Goal: Use online tool/utility: Use online tool/utility

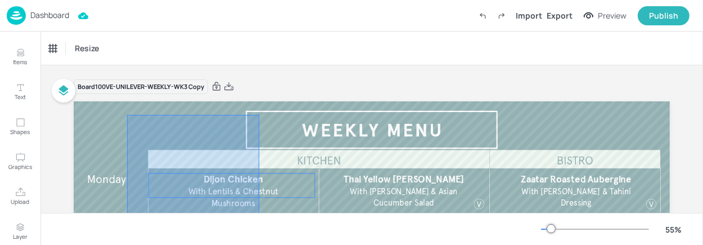
drag, startPoint x: 127, startPoint y: 115, endPoint x: 267, endPoint y: 234, distance: 183.6
click at [264, 225] on div "Resize Board 100VE-UNILEVER-WEEKLY-WK3 Copy Thai Yellow [PERSON_NAME] With Jasm…" at bounding box center [372, 138] width 663 height 213
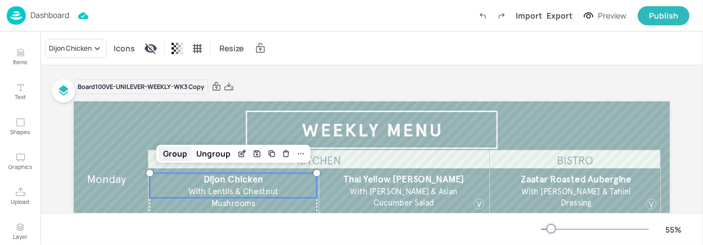
click at [174, 153] on div "Group" at bounding box center [175, 153] width 33 height 15
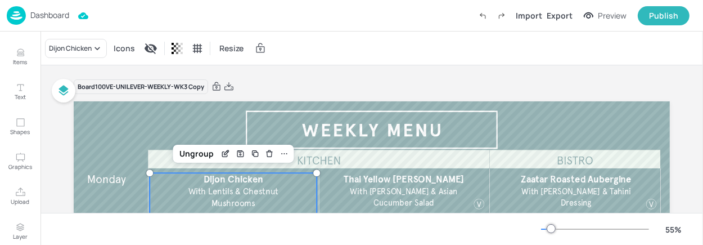
click at [222, 180] on span "Dijon Chicken" at bounding box center [234, 178] width 60 height 11
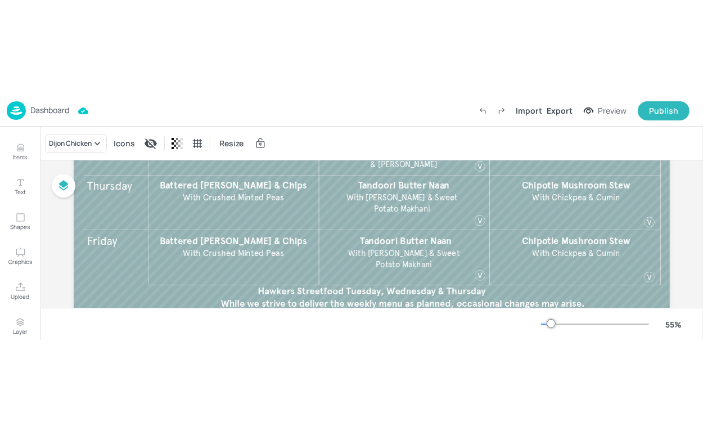
scroll to position [47, 0]
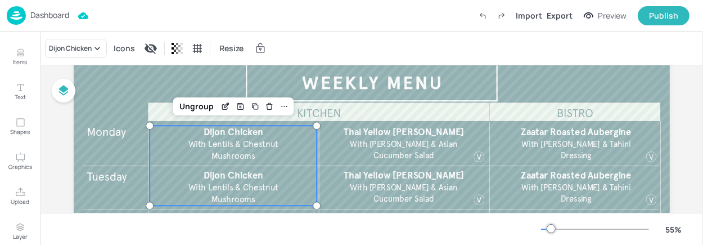
click at [235, 140] on span "With Lentils & Chestnut Mushrooms" at bounding box center [234, 150] width 90 height 23
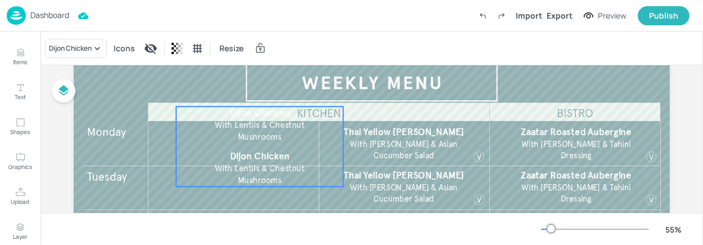
click at [278, 135] on span "With Lentils & Chestnut Mushrooms" at bounding box center [260, 131] width 90 height 23
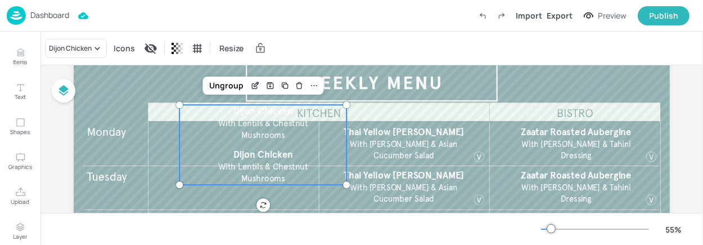
click at [263, 133] on span "With Lentils & Chestnut Mushrooms" at bounding box center [263, 129] width 90 height 23
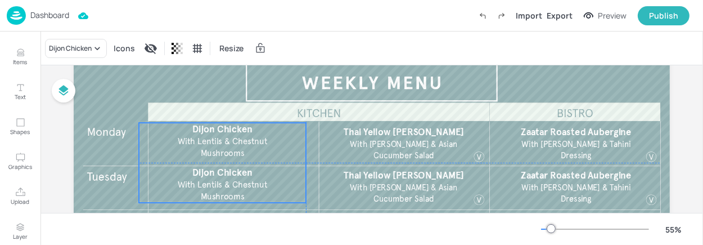
drag, startPoint x: 263, startPoint y: 133, endPoint x: 223, endPoint y: 150, distance: 42.9
click at [223, 150] on span "With Lentils & Chestnut Mushrooms" at bounding box center [223, 147] width 90 height 23
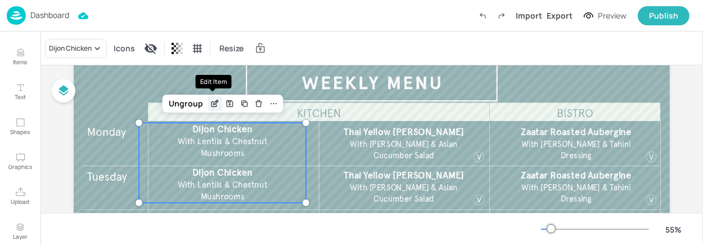
click at [214, 105] on icon "Edit Item" at bounding box center [214, 104] width 5 height 5
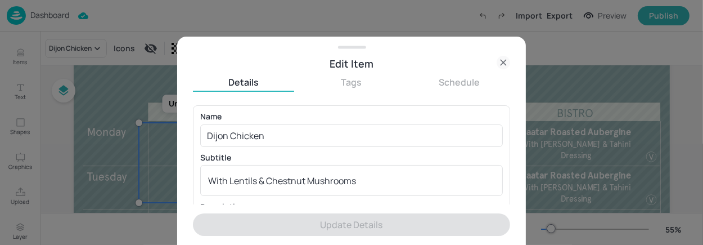
click at [500, 61] on icon at bounding box center [504, 63] width 14 height 14
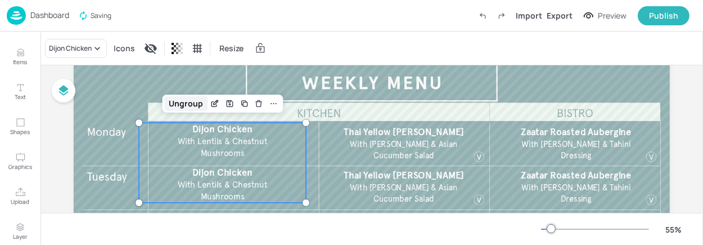
click at [192, 102] on div "Ungroup" at bounding box center [185, 103] width 43 height 15
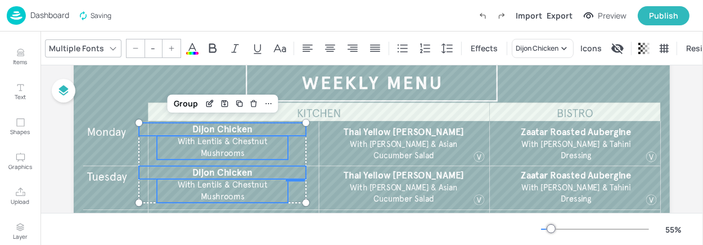
click at [228, 154] on span "With Lentils & Chestnut Mushrooms" at bounding box center [223, 147] width 90 height 23
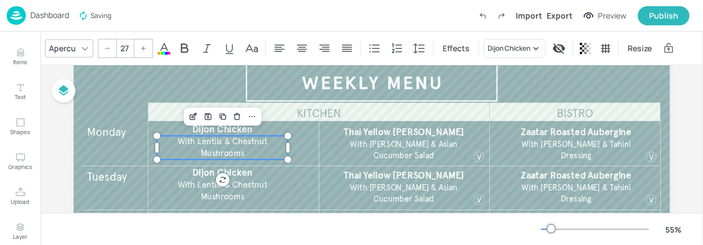
click at [226, 143] on span "With Lentils & Chestnut Mushrooms" at bounding box center [223, 147] width 90 height 23
click at [66, 41] on div "Apercu" at bounding box center [63, 48] width 32 height 16
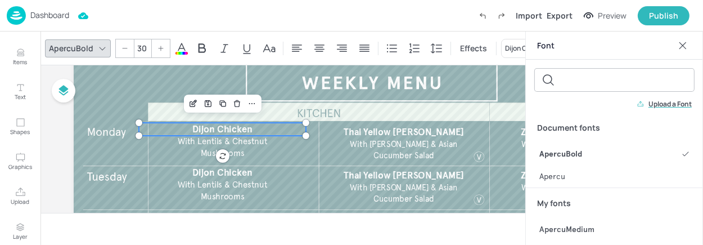
click at [225, 132] on span "Dijon Chicken" at bounding box center [222, 128] width 60 height 11
type input "30"
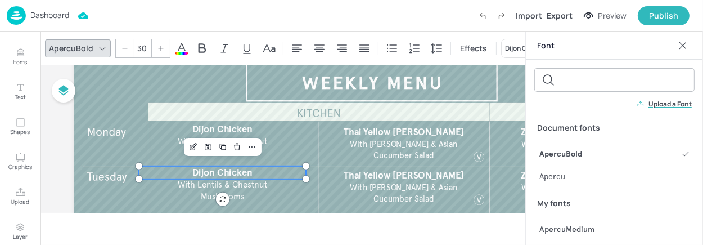
click at [217, 176] on span "Dijon Chicken" at bounding box center [222, 172] width 60 height 11
click at [681, 49] on icon at bounding box center [682, 45] width 11 height 11
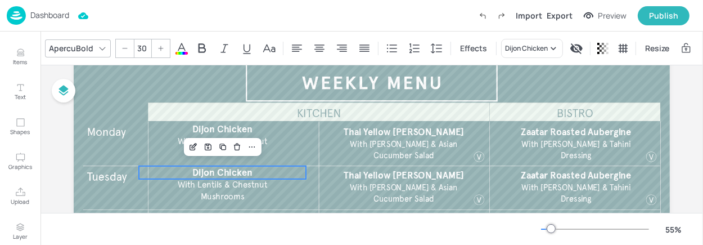
click at [312, 187] on div at bounding box center [372, 221] width 596 height 335
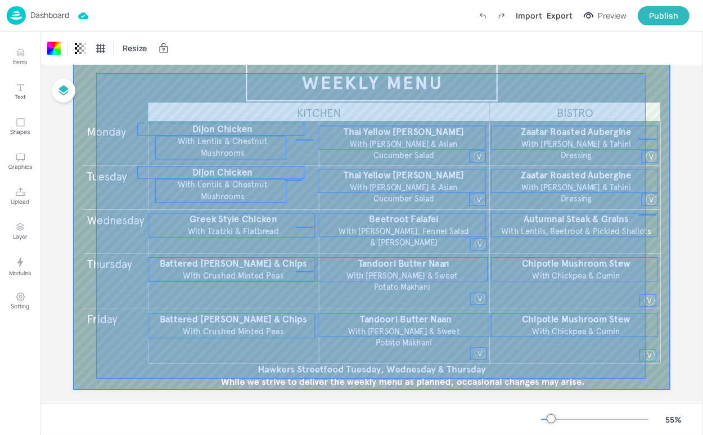
drag, startPoint x: 96, startPoint y: 73, endPoint x: 647, endPoint y: 379, distance: 629.5
click at [647, 225] on div at bounding box center [372, 221] width 596 height 335
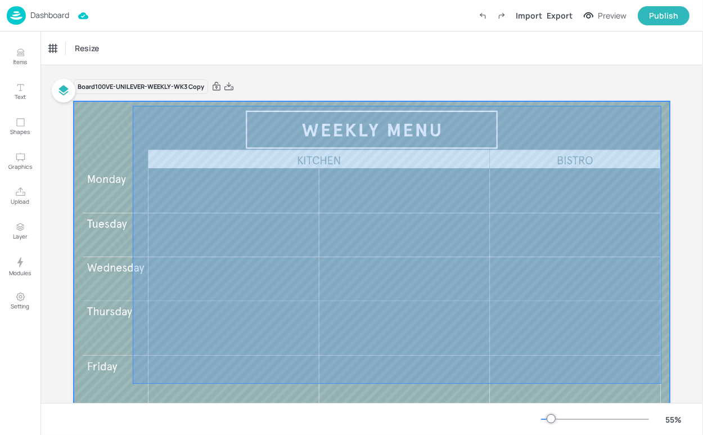
drag, startPoint x: 135, startPoint y: 112, endPoint x: 665, endPoint y: 385, distance: 595.7
click at [665, 225] on div at bounding box center [372, 268] width 596 height 335
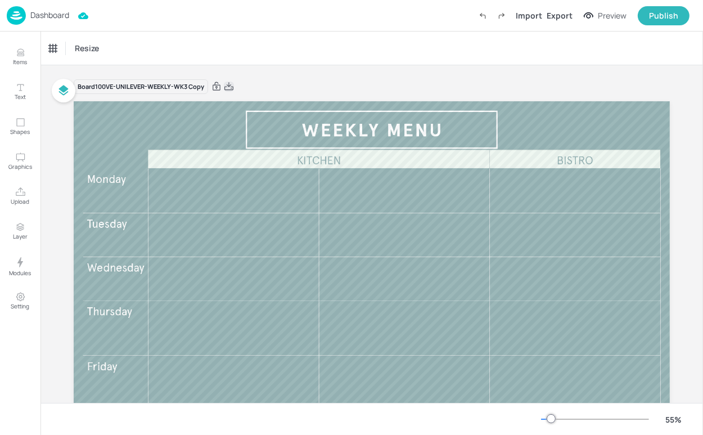
click at [227, 85] on icon at bounding box center [229, 86] width 9 height 8
click at [19, 96] on p "Text" at bounding box center [20, 97] width 11 height 8
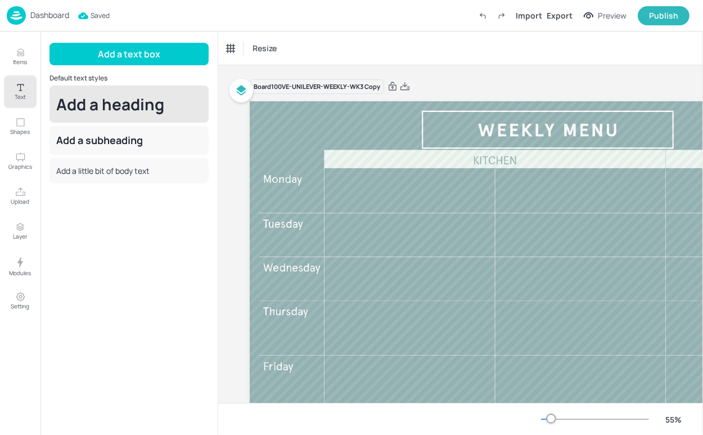
click at [106, 111] on div "Add a heading" at bounding box center [129, 104] width 159 height 37
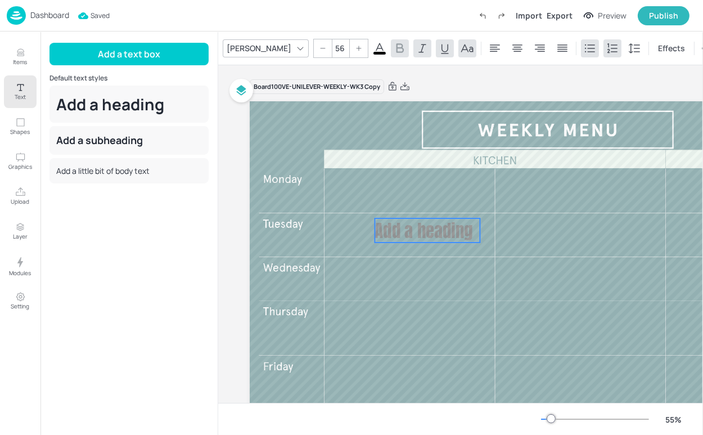
drag, startPoint x: 371, startPoint y: 155, endPoint x: 451, endPoint y: 243, distance: 119.1
click at [451, 225] on span "Add a heading" at bounding box center [424, 230] width 98 height 26
click at [244, 42] on div "[PERSON_NAME]" at bounding box center [259, 48] width 69 height 16
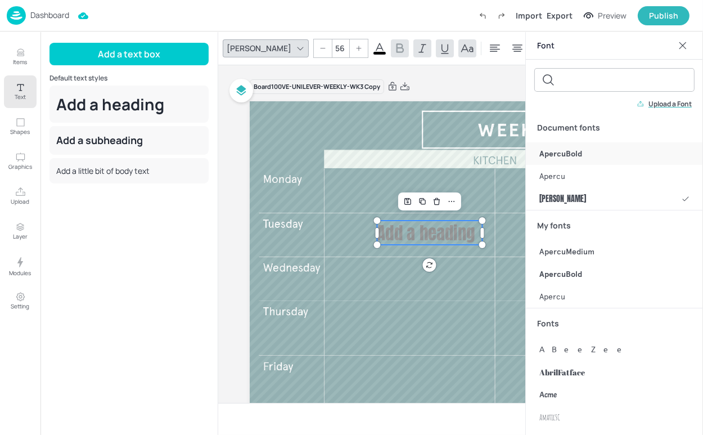
click at [584, 152] on div "ApercuBold" at bounding box center [614, 153] width 177 height 23
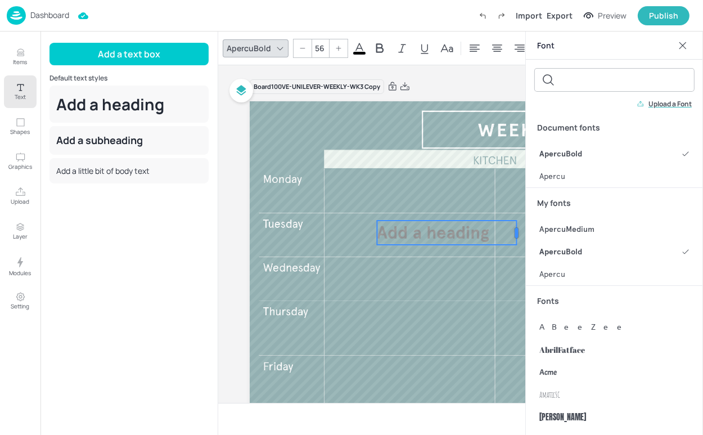
drag, startPoint x: 479, startPoint y: 244, endPoint x: 515, endPoint y: 244, distance: 36.0
click at [515, 225] on div "Add a heading" at bounding box center [548, 268] width 596 height 335
click at [401, 85] on div at bounding box center [397, 87] width 25 height 10
click at [410, 87] on icon at bounding box center [405, 86] width 9 height 8
